Goal: Find specific page/section: Find specific page/section

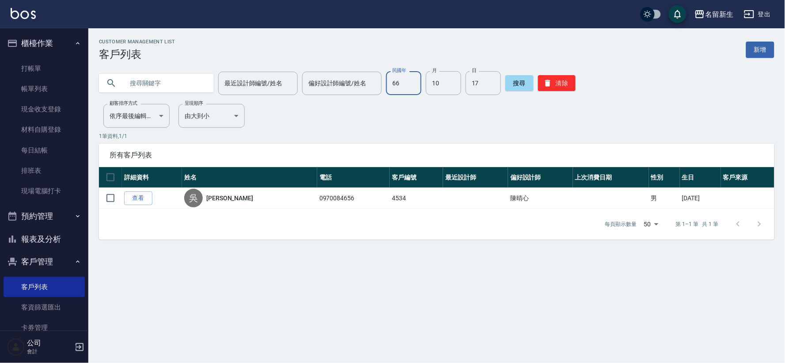
drag, startPoint x: 0, startPoint y: 0, endPoint x: 599, endPoint y: 62, distance: 602.2
click at [599, 62] on div "最近設計師編號/姓名 最近設計師編號/姓名 偏好設計師編號/姓名 偏好設計師編號/姓名 民國年 66 民國年 月 10 月 日 17 日 搜尋 清除" at bounding box center [431, 78] width 686 height 34
click at [564, 80] on button "清除" at bounding box center [557, 83] width 38 height 16
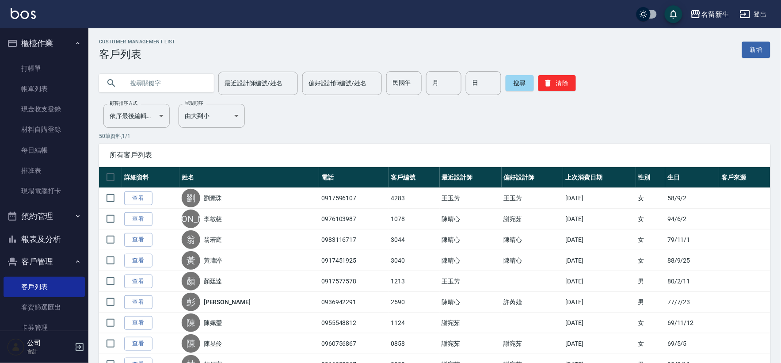
drag, startPoint x: 64, startPoint y: 228, endPoint x: 0, endPoint y: 19, distance: 219.5
click at [60, 228] on button "報表及分析" at bounding box center [44, 238] width 81 height 23
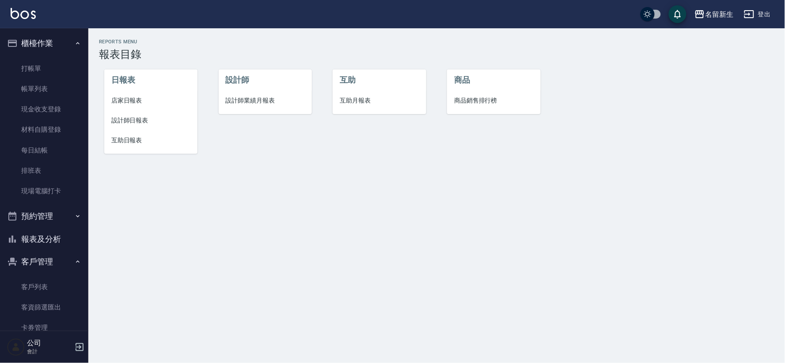
drag, startPoint x: 253, startPoint y: 112, endPoint x: 254, endPoint y: 104, distance: 8.1
click at [253, 109] on ul "設計師 設計師業績月報表" at bounding box center [265, 91] width 93 height 45
click at [261, 86] on li "設計師" at bounding box center [265, 79] width 93 height 21
click at [255, 102] on span "設計師業績月報表" at bounding box center [265, 100] width 79 height 9
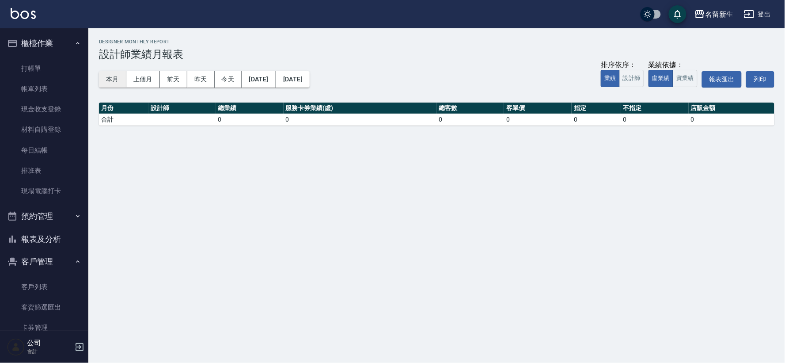
click at [117, 80] on button "本月" at bounding box center [112, 79] width 27 height 16
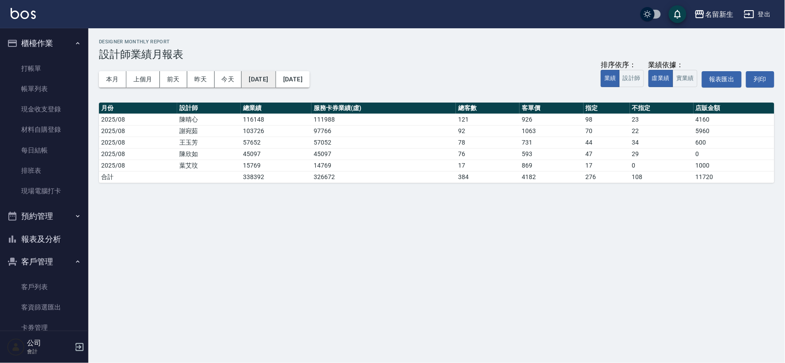
click at [276, 78] on button "[DATE]" at bounding box center [259, 79] width 34 height 16
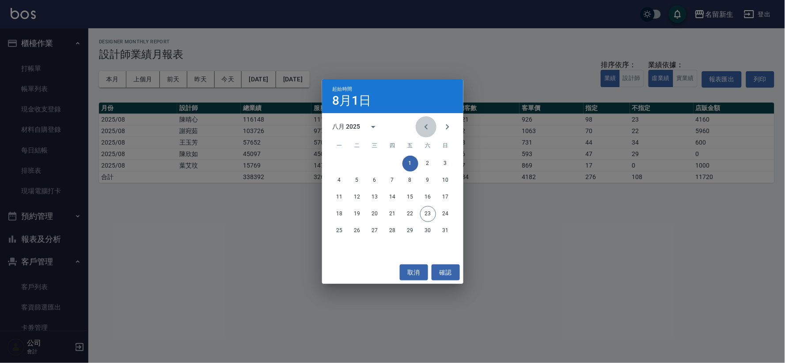
click at [428, 130] on icon "Previous month" at bounding box center [426, 126] width 11 height 11
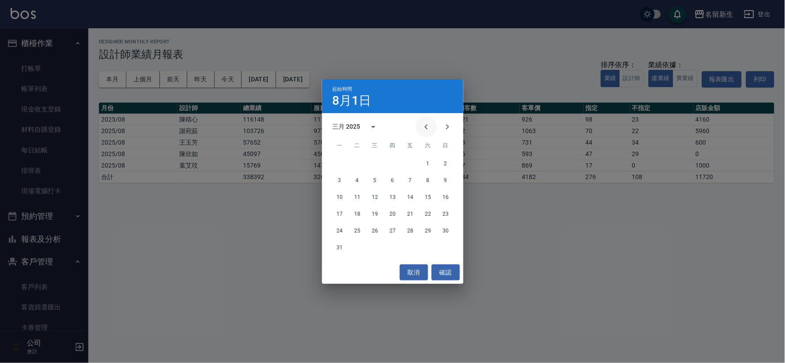
click at [428, 130] on icon "Previous month" at bounding box center [426, 126] width 11 height 11
click at [365, 172] on div "6 7 8 9 10 11 12" at bounding box center [392, 180] width 141 height 16
click at [372, 162] on button "1" at bounding box center [375, 163] width 16 height 16
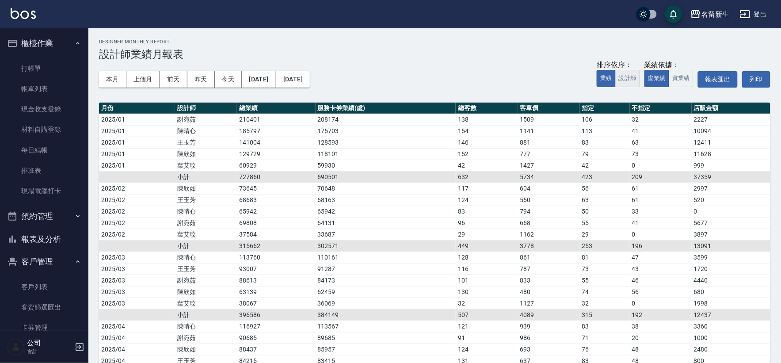
click at [629, 81] on button "設計師" at bounding box center [627, 78] width 25 height 17
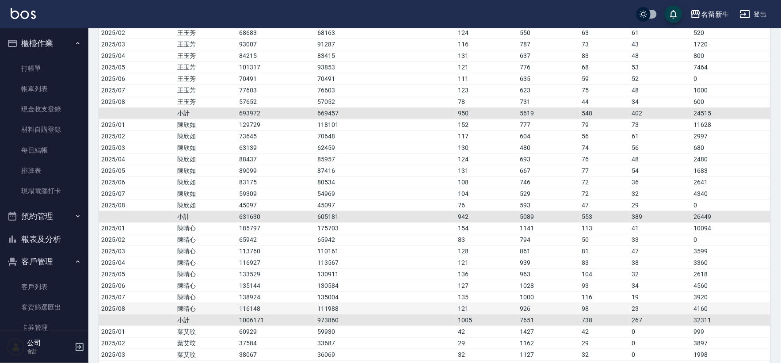
scroll to position [147, 0]
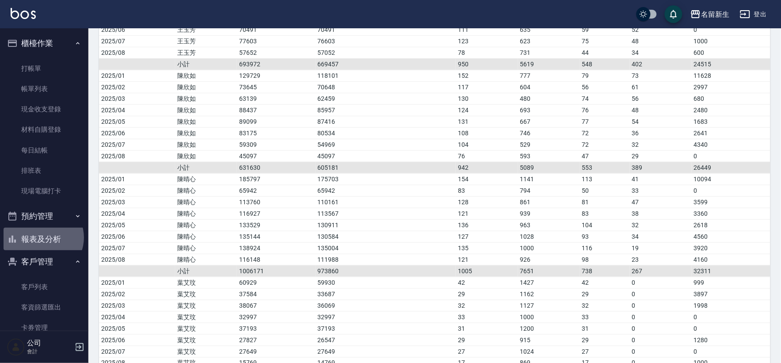
click at [42, 238] on button "報表及分析" at bounding box center [44, 238] width 81 height 23
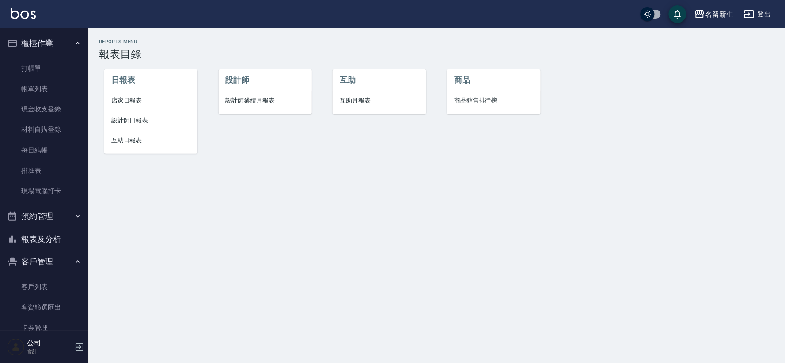
click at [148, 100] on span "店家日報表" at bounding box center [150, 100] width 79 height 9
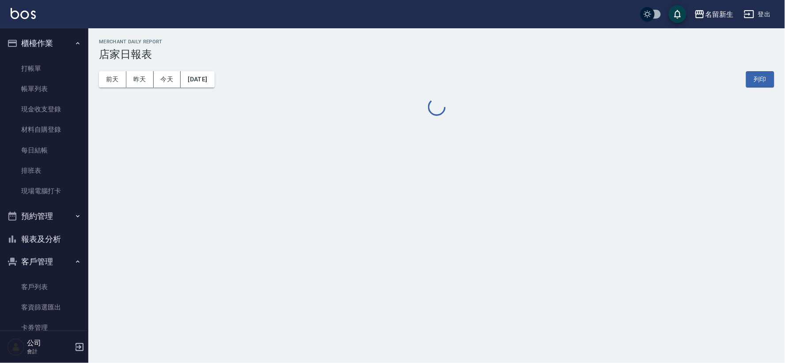
click at [55, 248] on button "報表及分析" at bounding box center [44, 238] width 81 height 23
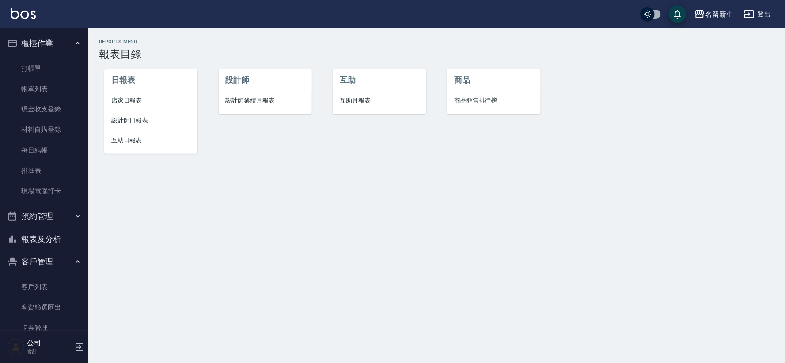
click at [130, 118] on span "設計師日報表" at bounding box center [150, 120] width 79 height 9
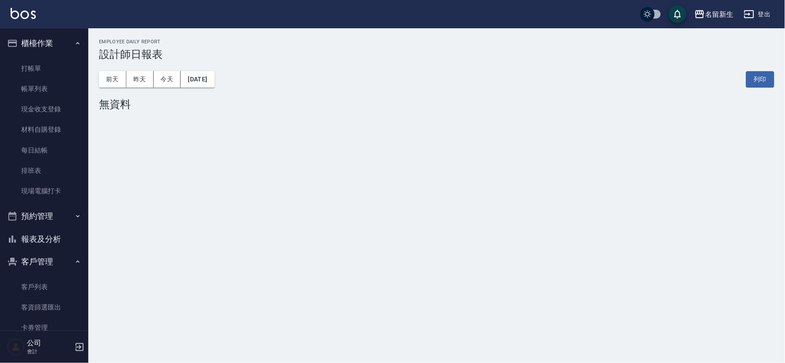
click at [59, 236] on button "報表及分析" at bounding box center [44, 238] width 81 height 23
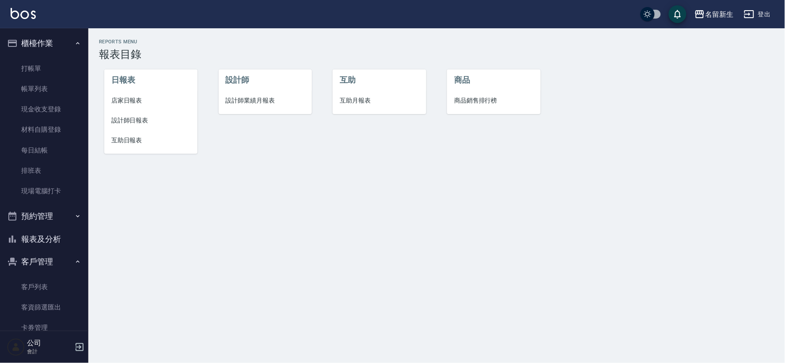
click at [363, 98] on span "互助月報表" at bounding box center [379, 100] width 79 height 9
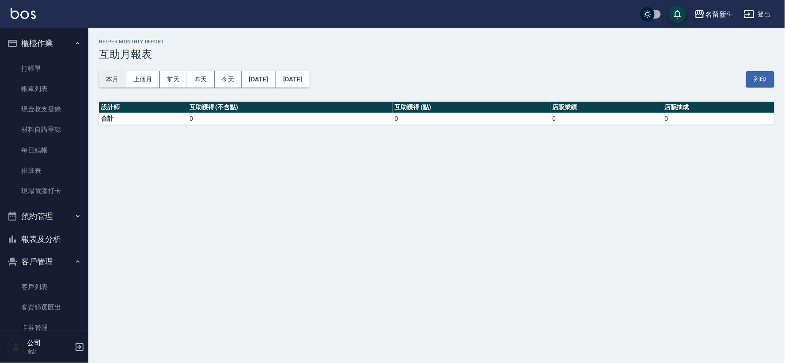
click at [117, 84] on button "本月" at bounding box center [112, 79] width 27 height 16
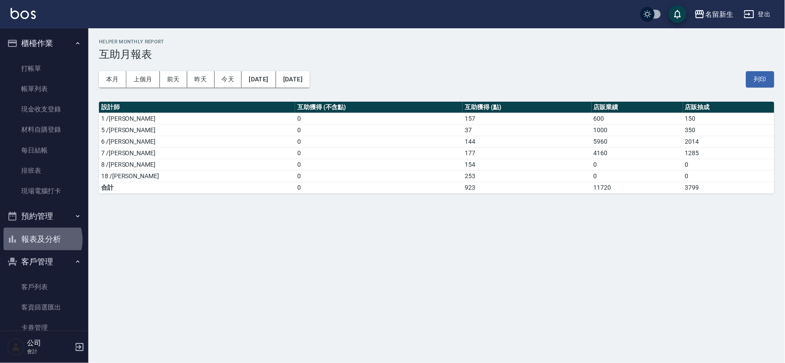
drag, startPoint x: 40, startPoint y: 240, endPoint x: 47, endPoint y: 230, distance: 12.3
click at [40, 239] on button "報表及分析" at bounding box center [44, 238] width 81 height 23
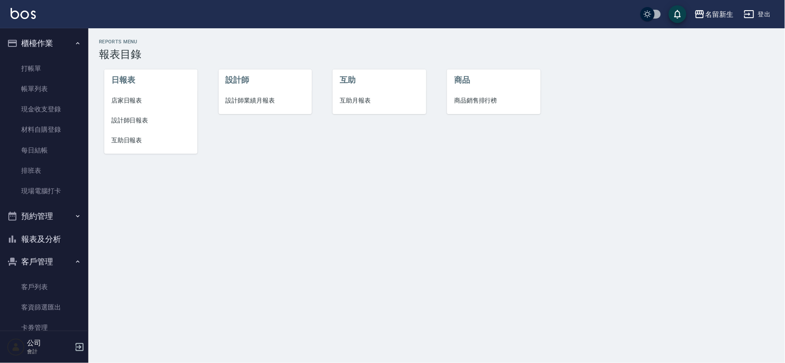
click at [129, 113] on li "設計師日報表" at bounding box center [150, 120] width 93 height 20
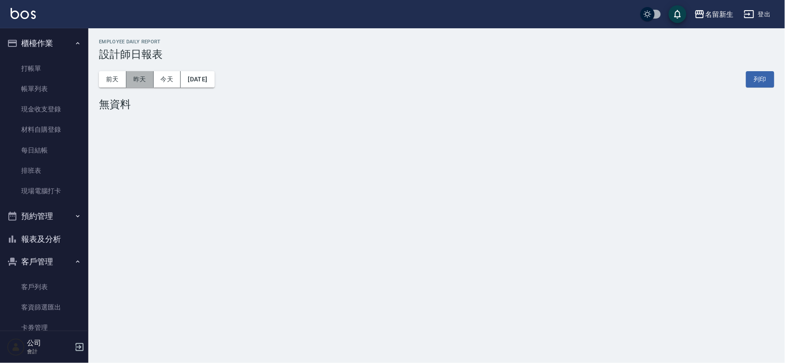
click at [139, 79] on button "昨天" at bounding box center [139, 79] width 27 height 16
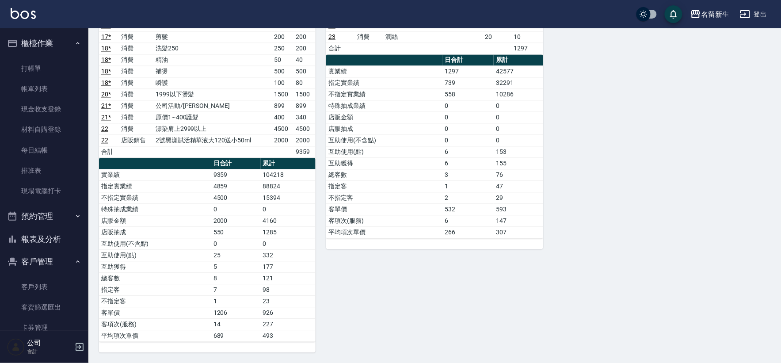
scroll to position [528, 0]
click at [21, 67] on link "打帳單" at bounding box center [44, 68] width 81 height 20
